Goal: Task Accomplishment & Management: Manage account settings

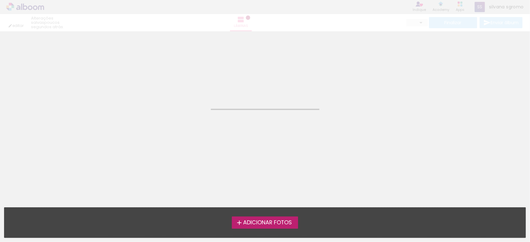
click at [257, 226] on span "Adicionar Fotos" at bounding box center [267, 223] width 49 height 6
click at [0, 0] on input "file" at bounding box center [0, 0] width 0 height 0
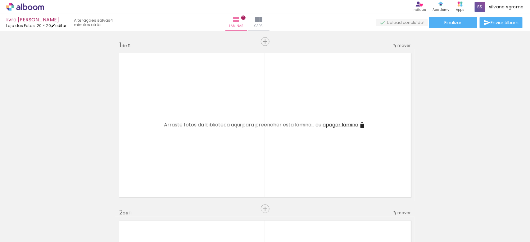
click at [61, 27] on link "editar" at bounding box center [59, 25] width 16 height 5
